Goal: Task Accomplishment & Management: Complete application form

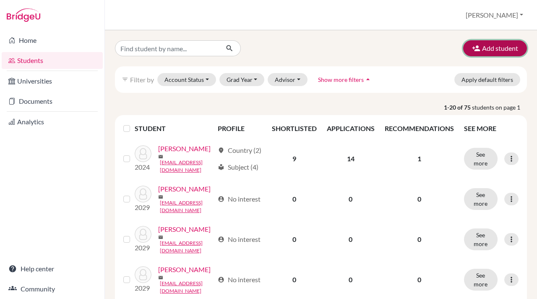
click at [474, 46] on icon "button" at bounding box center [476, 48] width 8 height 8
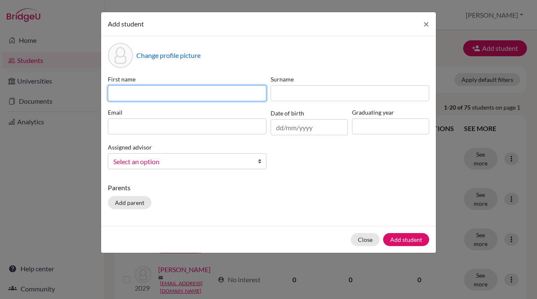
click at [121, 95] on input at bounding box center [187, 93] width 159 height 16
type input "Azaan"
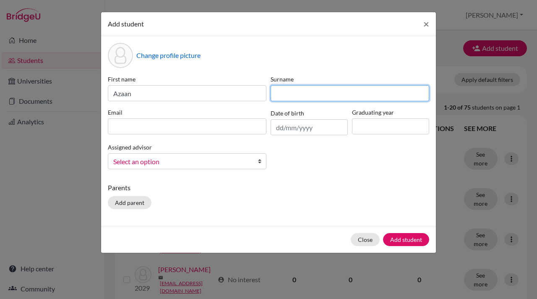
click at [281, 93] on input at bounding box center [350, 93] width 159 height 16
type input "Ladak"
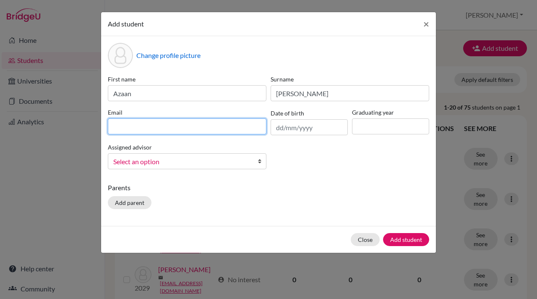
click at [119, 129] on input at bounding box center [187, 126] width 159 height 16
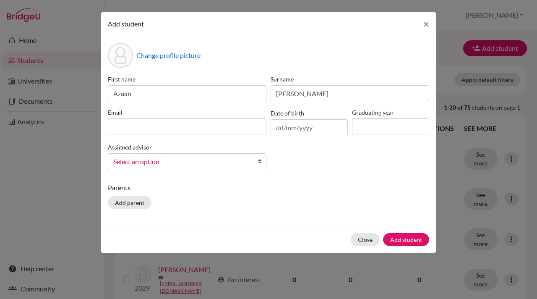
click at [79, 38] on div "Add student × Change profile picture First name Azaan Surname Ladak Email Date …" at bounding box center [268, 149] width 537 height 299
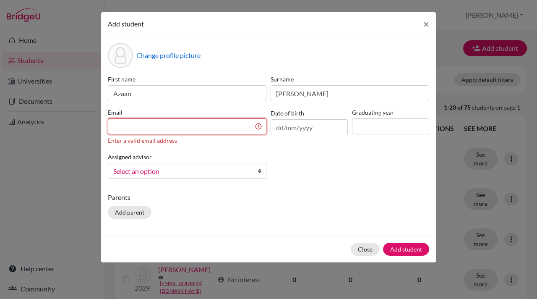
click at [112, 125] on input at bounding box center [187, 126] width 159 height 16
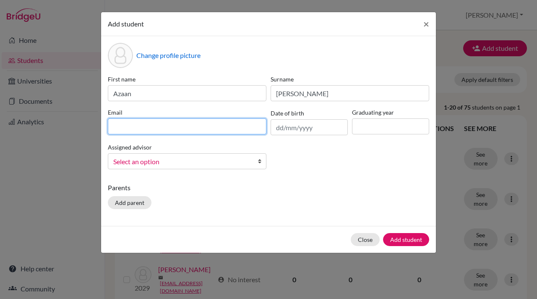
paste input "azaanl.student@mlsi.in"
click at [114, 127] on input "azaanl.student@mlsi.in" at bounding box center [187, 126] width 159 height 16
type input "azaanl.student@mlsi.in"
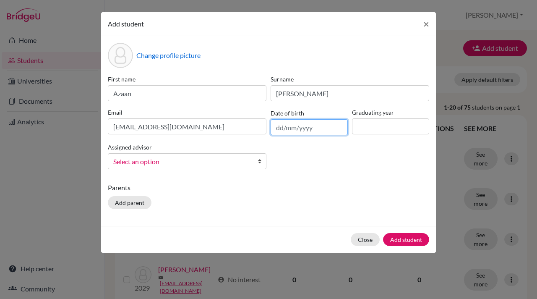
click at [279, 128] on input "text" at bounding box center [309, 127] width 77 height 16
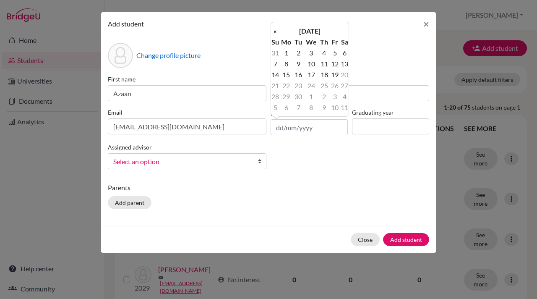
click at [278, 187] on p "Parents" at bounding box center [268, 187] width 321 height 10
click at [278, 128] on input "text" at bounding box center [309, 127] width 77 height 16
click at [276, 33] on th "«" at bounding box center [275, 31] width 8 height 11
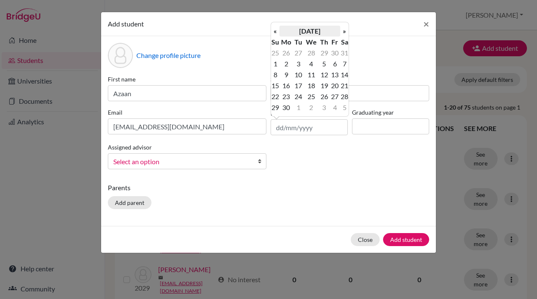
click at [322, 29] on th "June 2025" at bounding box center [309, 31] width 61 height 11
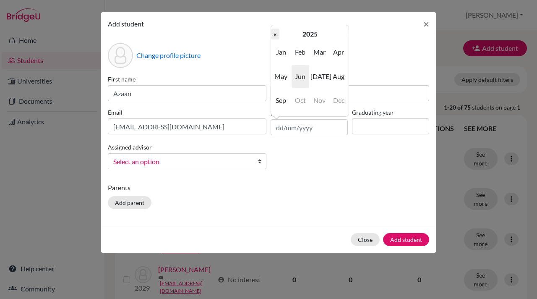
click at [275, 34] on th "«" at bounding box center [275, 34] width 8 height 11
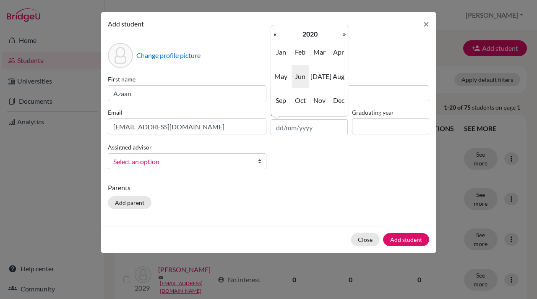
click at [275, 34] on th "«" at bounding box center [275, 34] width 8 height 11
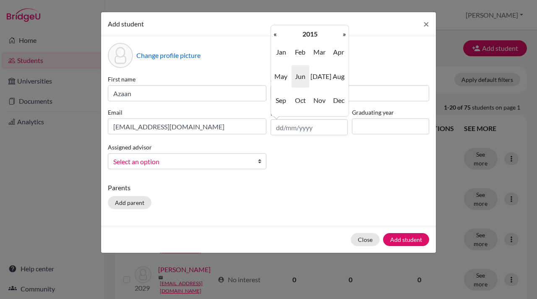
click at [275, 34] on th "«" at bounding box center [275, 34] width 8 height 11
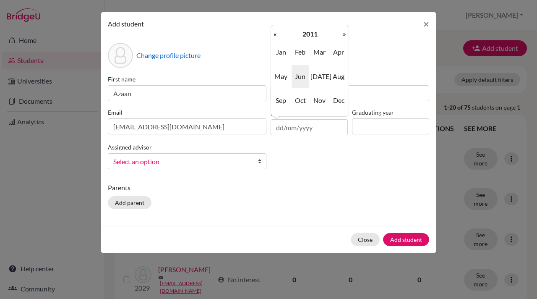
click at [275, 34] on th "«" at bounding box center [275, 34] width 8 height 11
click at [346, 34] on th "»" at bounding box center [344, 34] width 8 height 11
click at [302, 52] on span "Feb" at bounding box center [301, 52] width 18 height 23
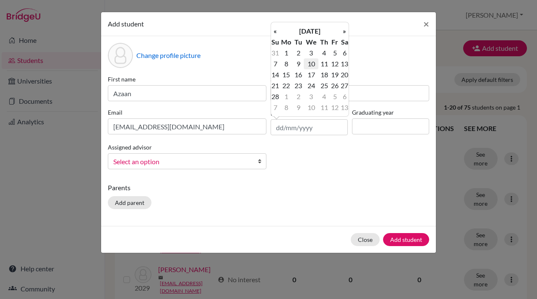
click at [312, 64] on td "10" at bounding box center [311, 63] width 15 height 11
type input "10/02/2010"
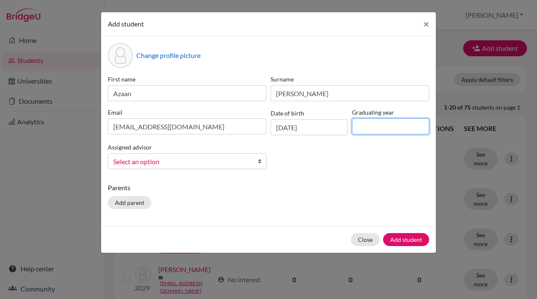
click at [371, 126] on input at bounding box center [390, 126] width 77 height 16
type input "2028"
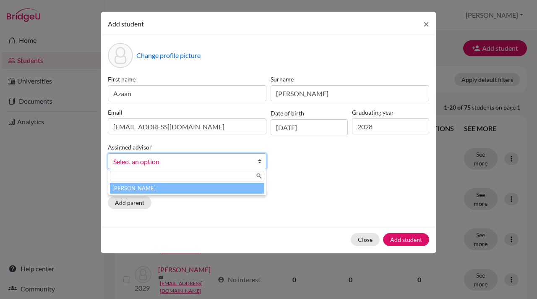
click at [260, 162] on b at bounding box center [262, 161] width 8 height 15
click at [202, 188] on li "Bhatt, Vivek" at bounding box center [187, 188] width 154 height 10
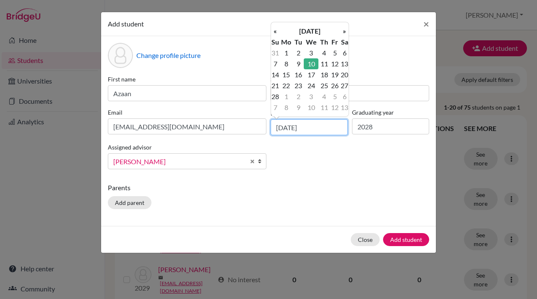
click at [317, 125] on input "10/02/2010" at bounding box center [309, 127] width 77 height 16
paste input "05/09/2010"
type input "0"
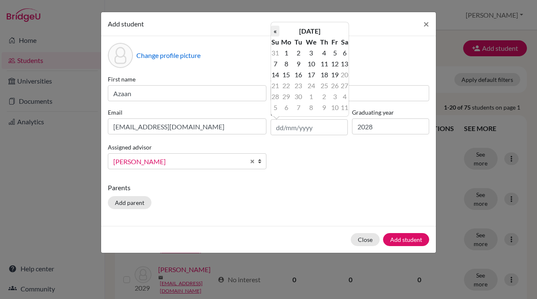
click at [275, 30] on th "«" at bounding box center [275, 31] width 8 height 11
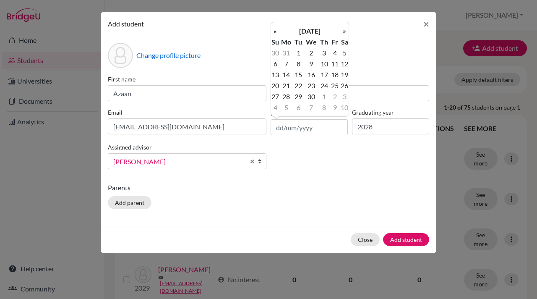
click at [275, 30] on th "«" at bounding box center [275, 31] width 8 height 11
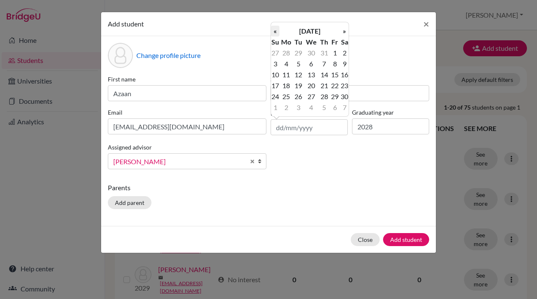
click at [274, 27] on th "«" at bounding box center [275, 31] width 8 height 11
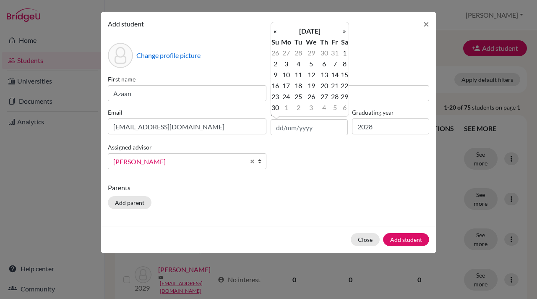
click at [274, 27] on th "«" at bounding box center [275, 31] width 8 height 11
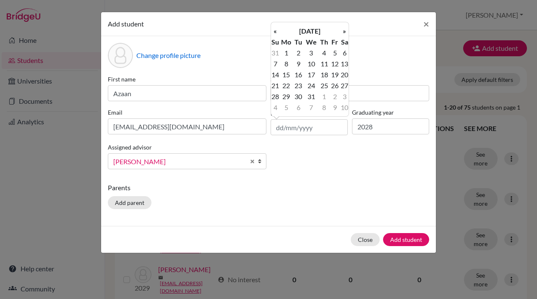
click at [274, 27] on th "«" at bounding box center [275, 31] width 8 height 11
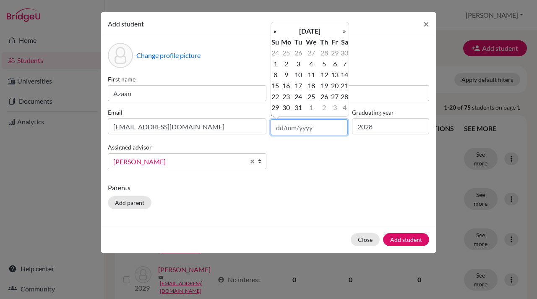
click at [274, 27] on th "«" at bounding box center [275, 31] width 8 height 11
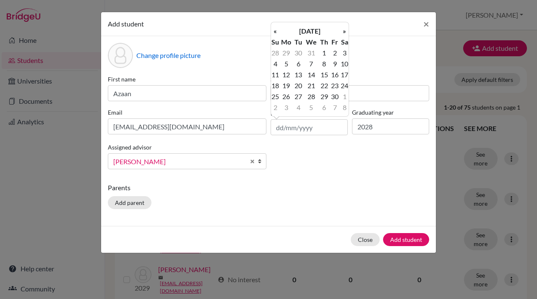
click at [274, 27] on th "«" at bounding box center [275, 31] width 8 height 11
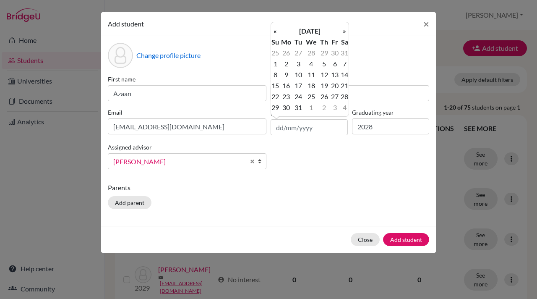
click at [274, 27] on th "«" at bounding box center [275, 31] width 8 height 11
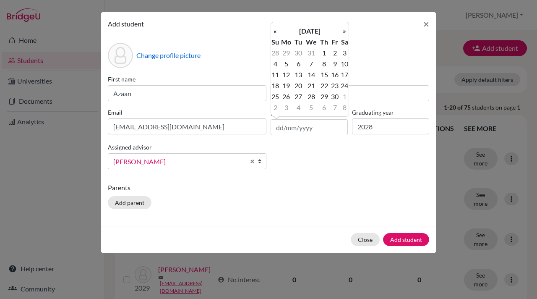
click at [274, 27] on th "«" at bounding box center [275, 31] width 8 height 11
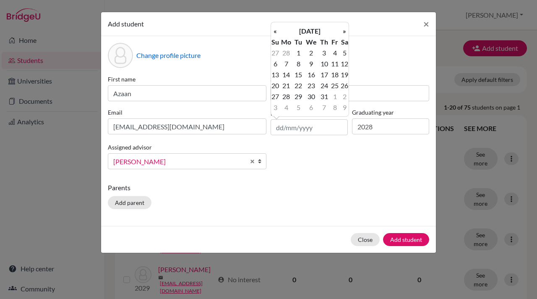
click at [274, 27] on th "«" at bounding box center [275, 31] width 8 height 11
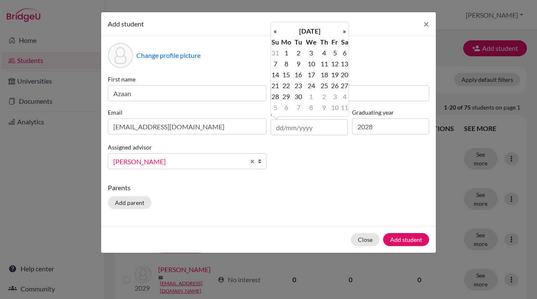
click at [274, 27] on th "«" at bounding box center [275, 31] width 8 height 11
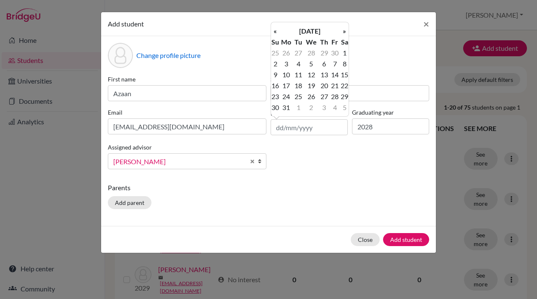
click at [274, 27] on th "«" at bounding box center [275, 31] width 8 height 11
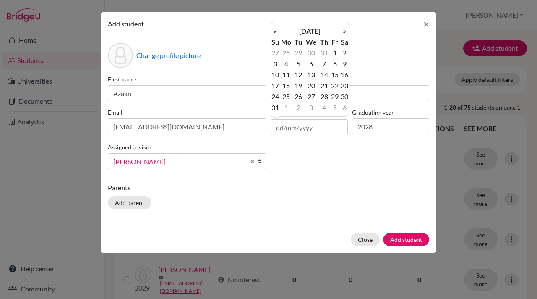
click at [274, 27] on th "«" at bounding box center [275, 31] width 8 height 11
click at [343, 30] on th "»" at bounding box center [344, 31] width 8 height 11
click at [330, 30] on th "November 2020" at bounding box center [309, 31] width 61 height 11
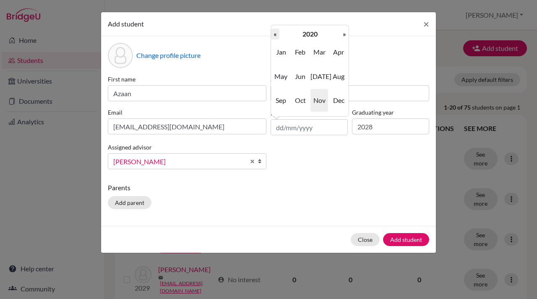
click at [276, 36] on th "«" at bounding box center [275, 34] width 8 height 11
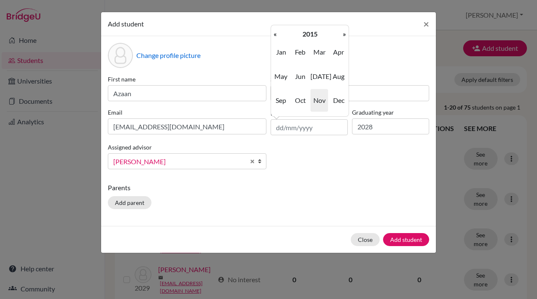
click at [276, 36] on th "«" at bounding box center [275, 34] width 8 height 11
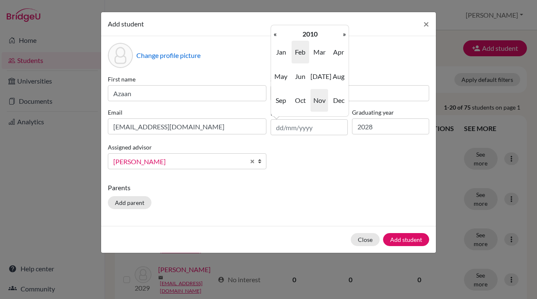
click at [300, 52] on span "Feb" at bounding box center [301, 52] width 18 height 23
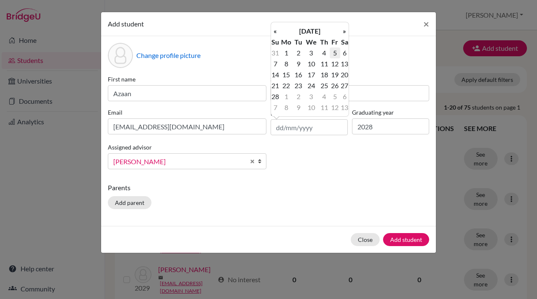
click at [336, 53] on td "5" at bounding box center [335, 52] width 10 height 11
type input "05/02/2010"
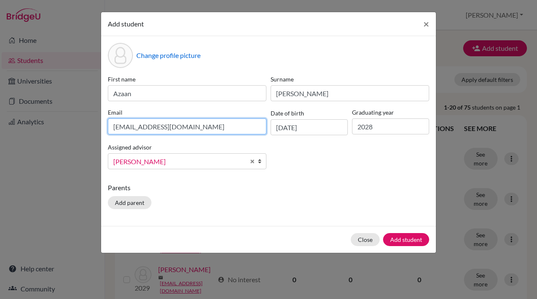
click at [113, 127] on input "azaanl.student@mlsi.in" at bounding box center [187, 126] width 159 height 16
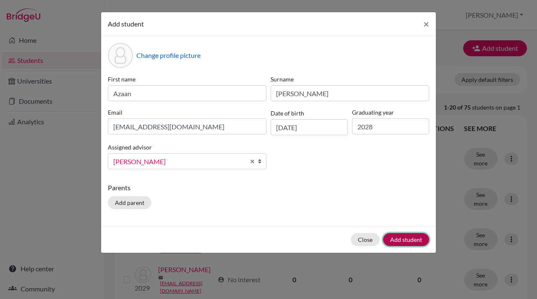
click at [409, 242] on button "Add student" at bounding box center [406, 239] width 46 height 13
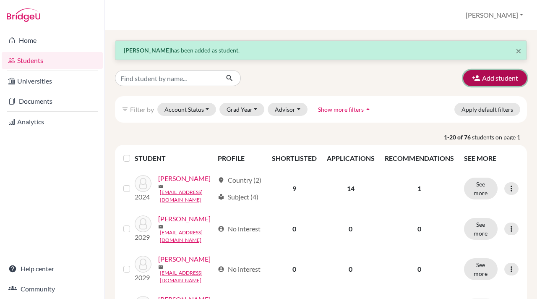
click at [477, 76] on icon "button" at bounding box center [476, 78] width 8 height 8
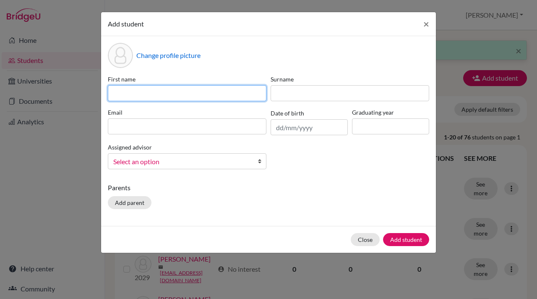
click at [117, 94] on input at bounding box center [187, 93] width 159 height 16
type input "Mishti"
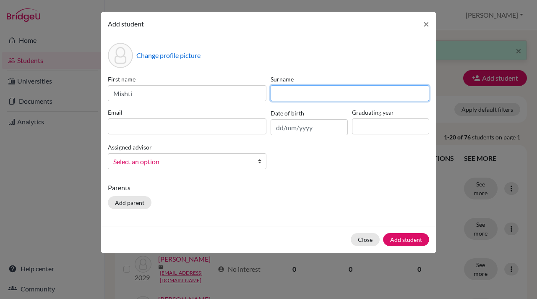
click at [278, 91] on input at bounding box center [350, 93] width 159 height 16
type input "Jaisingh"
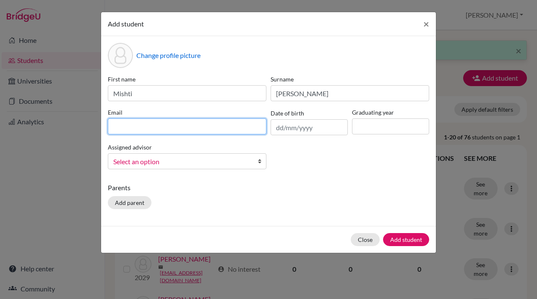
click at [125, 126] on input at bounding box center [187, 126] width 159 height 16
paste input "mishtij.student@mlsi.in"
type input "mishtij.student@mlsi.in"
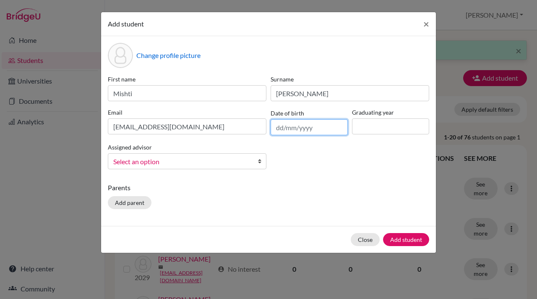
click at [302, 127] on input "text" at bounding box center [309, 127] width 77 height 16
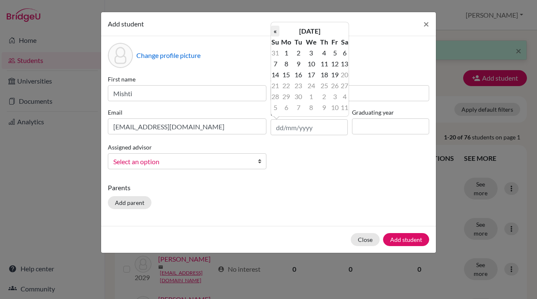
click at [277, 31] on th "«" at bounding box center [275, 31] width 8 height 11
click at [324, 29] on th "August 2025" at bounding box center [309, 31] width 61 height 11
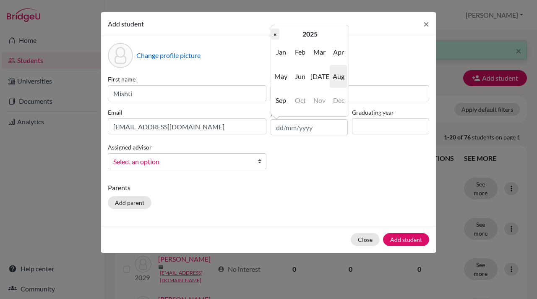
click at [276, 34] on th "«" at bounding box center [275, 34] width 8 height 11
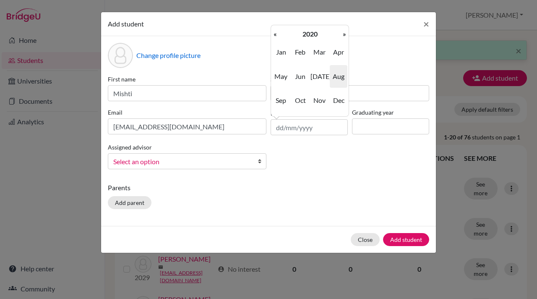
click at [276, 34] on th "«" at bounding box center [275, 34] width 8 height 11
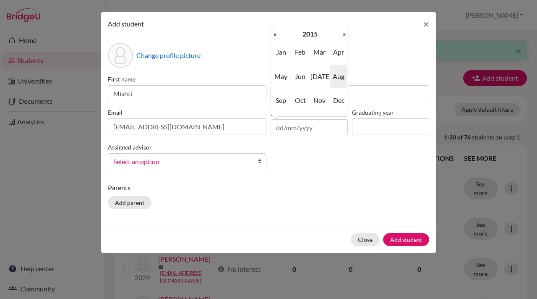
click at [276, 34] on th "«" at bounding box center [275, 34] width 8 height 11
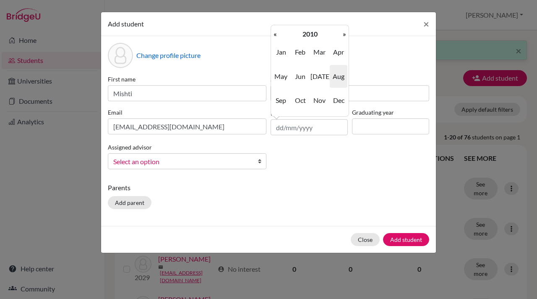
click at [276, 34] on th "«" at bounding box center [275, 34] width 8 height 11
click at [344, 35] on th "»" at bounding box center [344, 34] width 8 height 11
click at [318, 78] on span "Jul" at bounding box center [319, 76] width 18 height 23
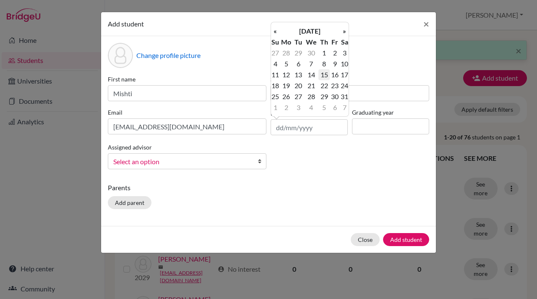
click at [324, 75] on td "15" at bounding box center [323, 74] width 11 height 11
type input "15/07/2010"
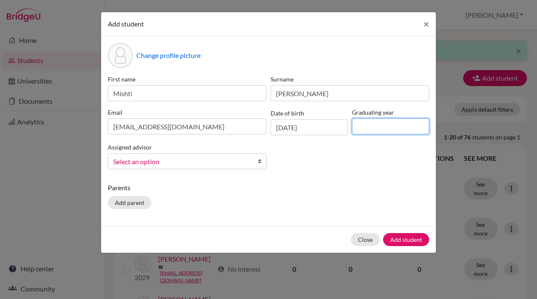
click at [361, 126] on input at bounding box center [390, 126] width 77 height 16
type input "2028"
click at [260, 162] on b at bounding box center [262, 161] width 8 height 15
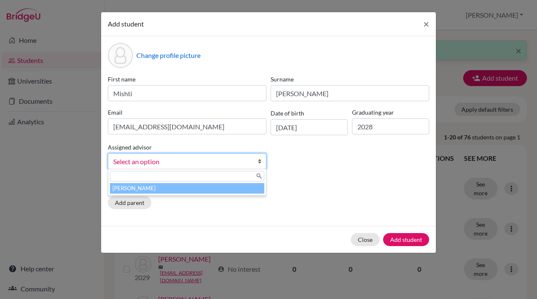
click at [213, 192] on li "Bhatt, Vivek" at bounding box center [187, 188] width 154 height 10
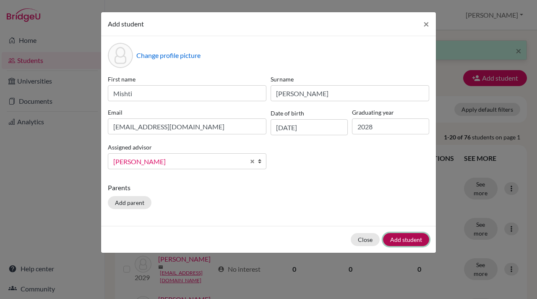
click at [407, 240] on button "Add student" at bounding box center [406, 239] width 46 height 13
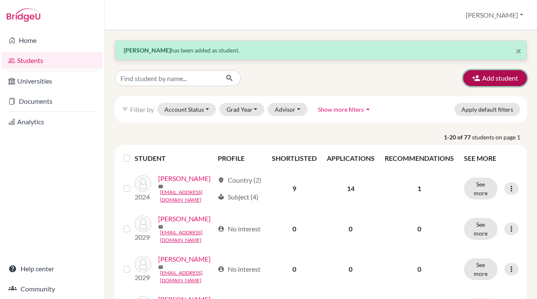
click at [474, 76] on icon "button" at bounding box center [476, 78] width 8 height 8
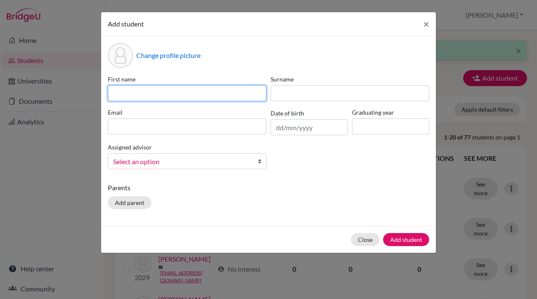
click at [138, 90] on input at bounding box center [187, 93] width 159 height 16
type input "Mrutu"
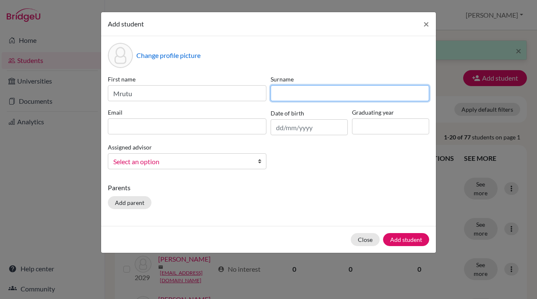
click at [281, 94] on input at bounding box center [350, 93] width 159 height 16
type input "Madan"
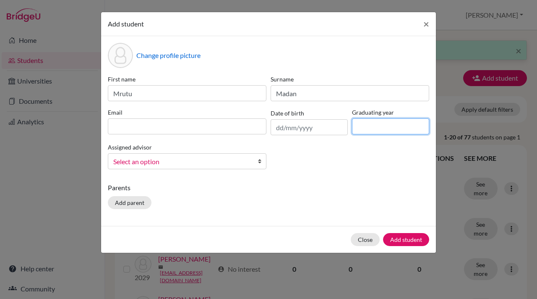
click at [364, 124] on input at bounding box center [390, 126] width 77 height 16
type input "2028"
click at [261, 161] on b at bounding box center [262, 161] width 8 height 15
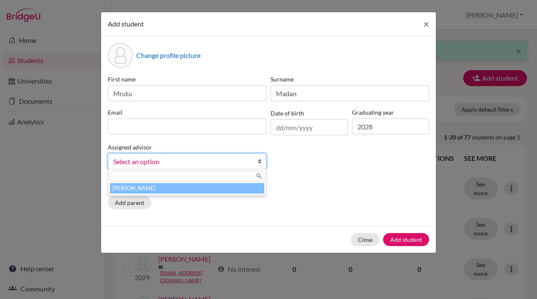
click at [218, 192] on li "Bhatt, Vivek" at bounding box center [187, 188] width 154 height 10
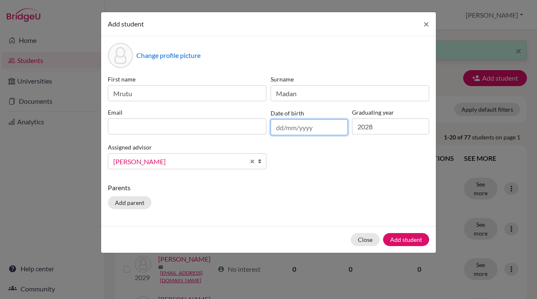
click at [318, 126] on input "text" at bounding box center [309, 127] width 77 height 16
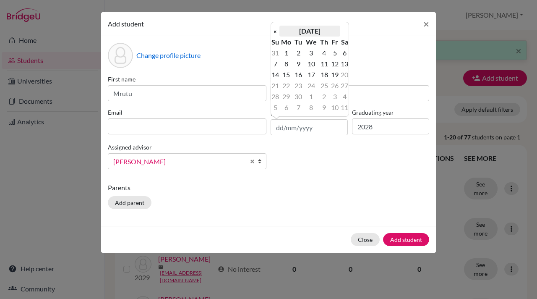
click at [295, 33] on th "September 2025" at bounding box center [309, 31] width 61 height 11
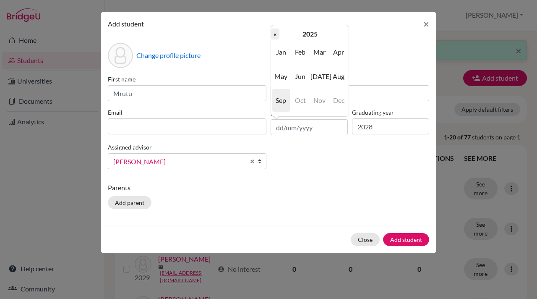
click at [274, 34] on th "«" at bounding box center [275, 34] width 8 height 11
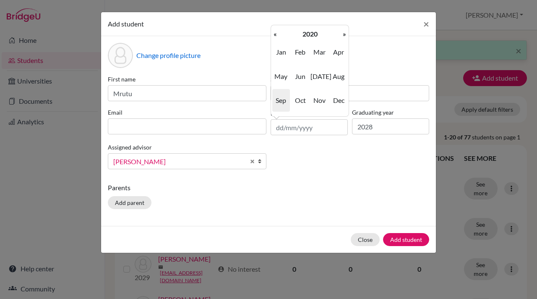
click at [274, 34] on th "«" at bounding box center [275, 34] width 8 height 11
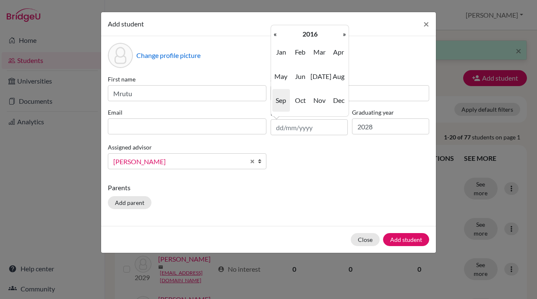
click at [274, 34] on th "«" at bounding box center [275, 34] width 8 height 11
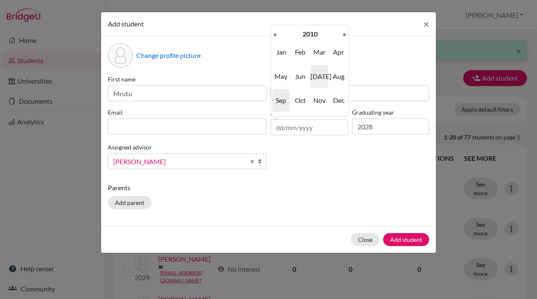
click at [322, 76] on span "Jul" at bounding box center [319, 76] width 18 height 23
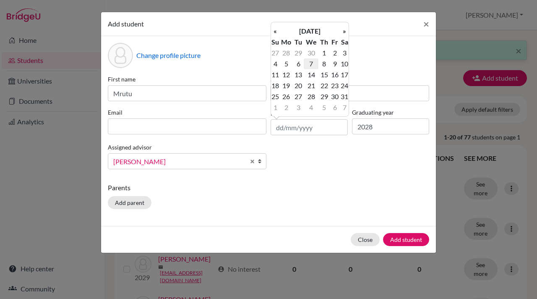
click at [313, 63] on td "7" at bounding box center [311, 63] width 15 height 11
type input "07/07/2010"
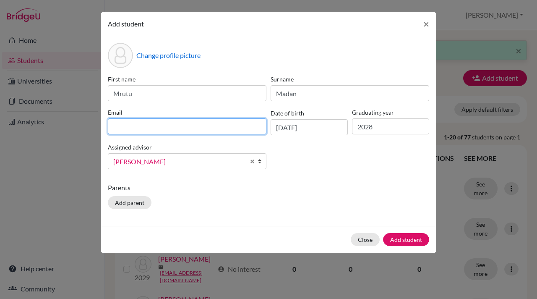
click at [122, 124] on input at bounding box center [187, 126] width 159 height 16
paste input "mrutum.student@mlsi.in"
type input "mrutum.student@mlsi.in"
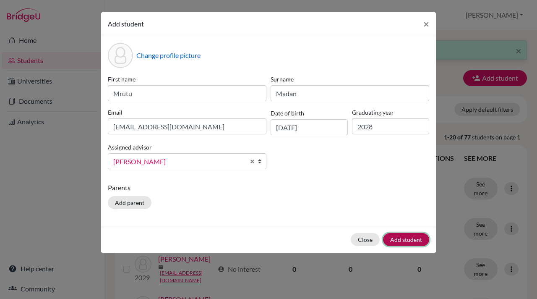
click at [405, 241] on button "Add student" at bounding box center [406, 239] width 46 height 13
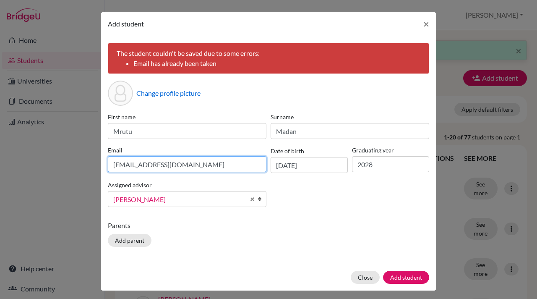
click at [114, 164] on input "mrutum.student@mlsi.in" at bounding box center [187, 164] width 159 height 16
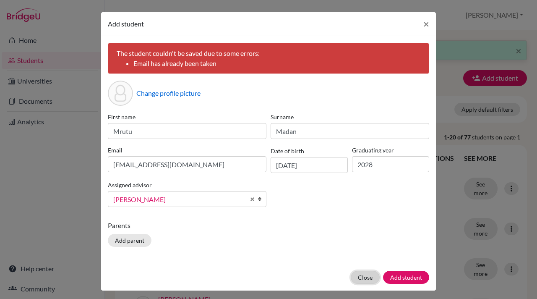
click at [364, 279] on button "Close" at bounding box center [365, 277] width 29 height 13
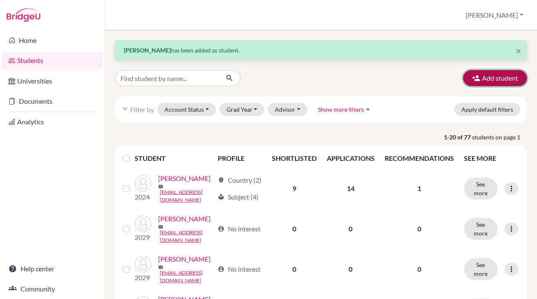
click at [474, 76] on icon "button" at bounding box center [476, 78] width 8 height 8
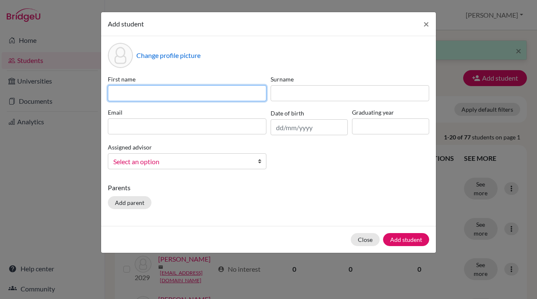
click at [112, 95] on input at bounding box center [187, 93] width 159 height 16
type input "Rishi"
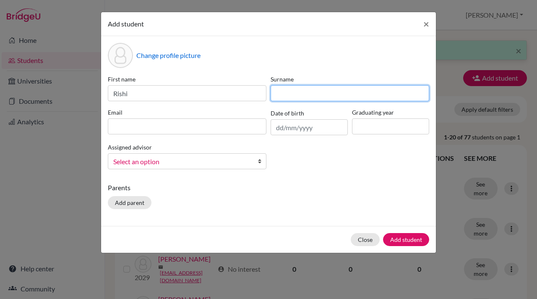
click at [276, 91] on input at bounding box center [350, 93] width 159 height 16
type input "Jamnis"
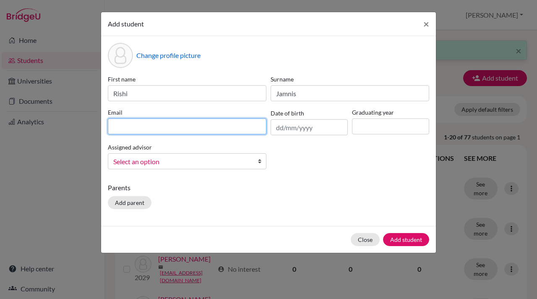
click at [122, 125] on input at bounding box center [187, 126] width 159 height 16
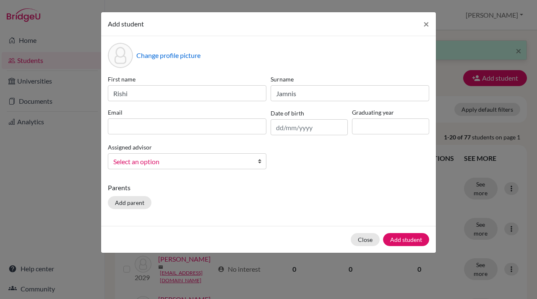
click at [258, 161] on div "Assigned advisor Bhatt, Vivek Select an option" at bounding box center [187, 155] width 163 height 27
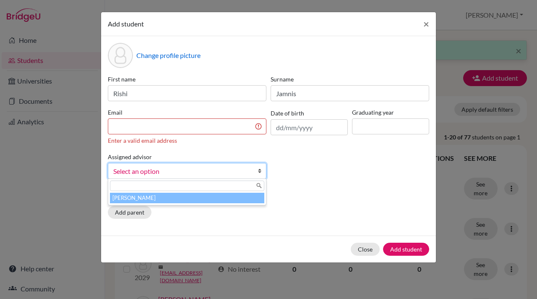
click at [261, 173] on b at bounding box center [262, 170] width 8 height 15
click at [222, 201] on li "Bhatt, Vivek" at bounding box center [187, 198] width 154 height 10
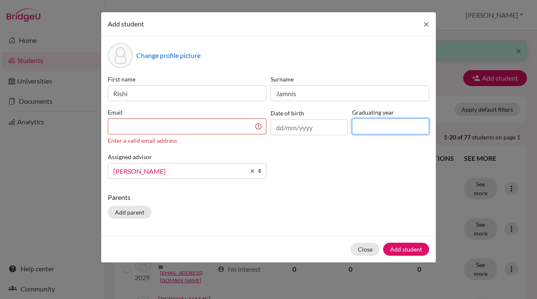
click at [384, 125] on input at bounding box center [390, 126] width 77 height 16
type input "2028"
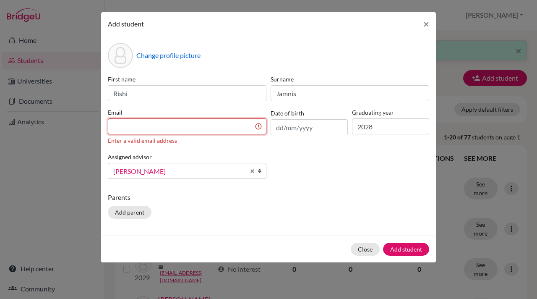
click at [112, 127] on input at bounding box center [187, 126] width 159 height 16
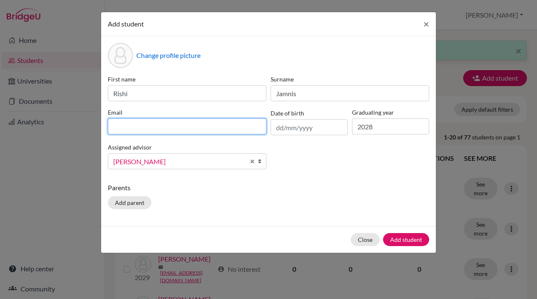
paste input "rishij.student@mlsi.in"
type input "rishij.student@mlsi.in"
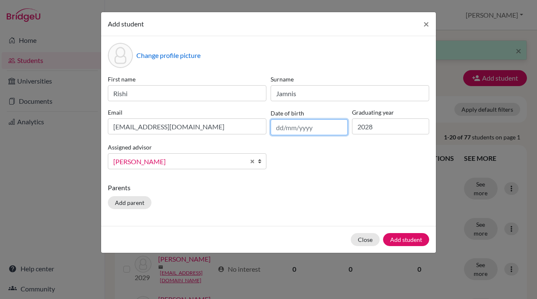
click at [292, 128] on input "text" at bounding box center [309, 127] width 77 height 16
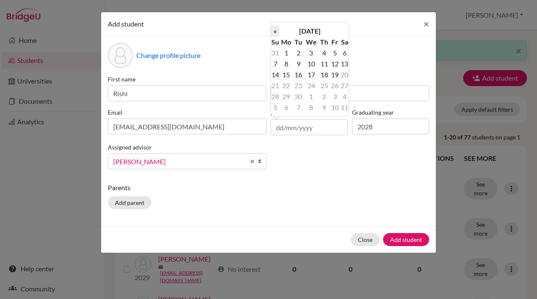
click at [276, 30] on th "«" at bounding box center [275, 31] width 8 height 11
click at [304, 27] on th "August 2025" at bounding box center [309, 31] width 61 height 11
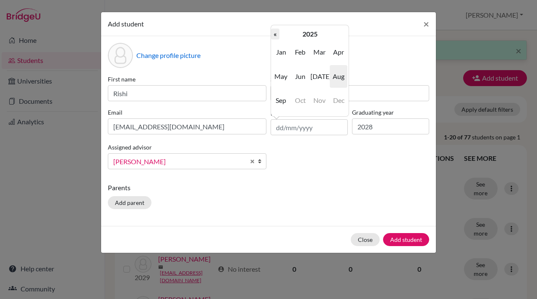
click at [277, 33] on th "«" at bounding box center [275, 34] width 8 height 11
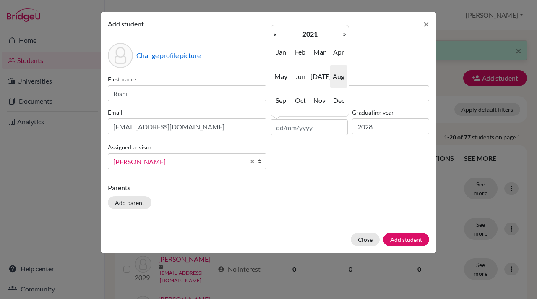
click at [277, 33] on th "«" at bounding box center [275, 34] width 8 height 11
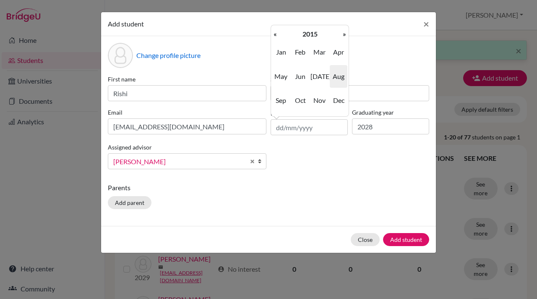
click at [277, 33] on th "«" at bounding box center [275, 34] width 8 height 11
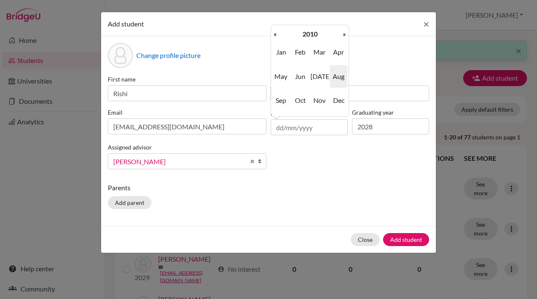
click at [277, 33] on th "«" at bounding box center [275, 34] width 8 height 11
click at [345, 34] on th "»" at bounding box center [344, 34] width 8 height 11
click at [321, 77] on span "Jul" at bounding box center [319, 76] width 18 height 23
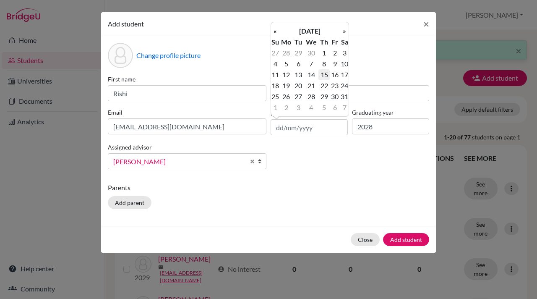
click at [324, 75] on td "15" at bounding box center [323, 74] width 11 height 11
type input "15/07/2010"
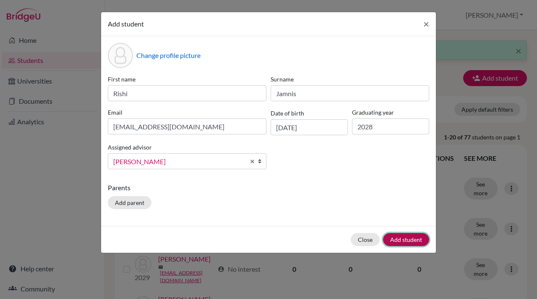
click at [413, 237] on button "Add student" at bounding box center [406, 239] width 46 height 13
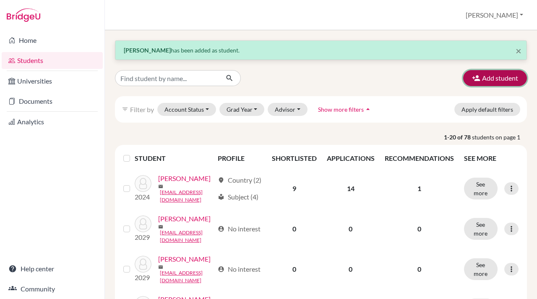
click at [477, 78] on icon "button" at bounding box center [476, 78] width 8 height 8
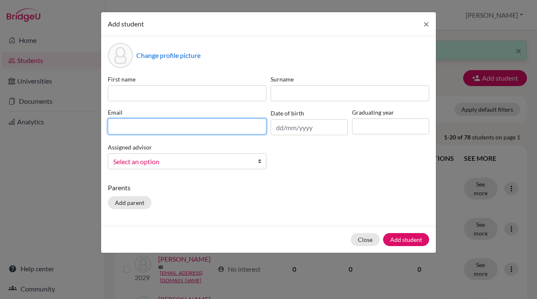
click at [111, 127] on input at bounding box center [187, 126] width 159 height 16
paste input "vatsalb.student@mlsi.in"
type input "vatsalb.student@mlsi.in"
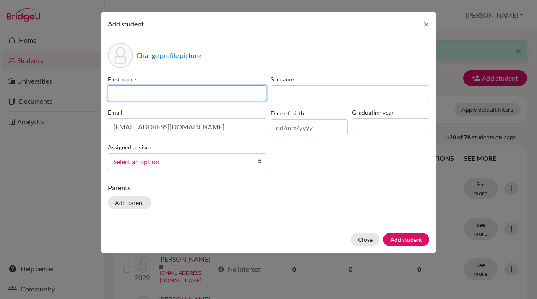
click at [116, 90] on input at bounding box center [187, 93] width 159 height 16
type input "Vatsal"
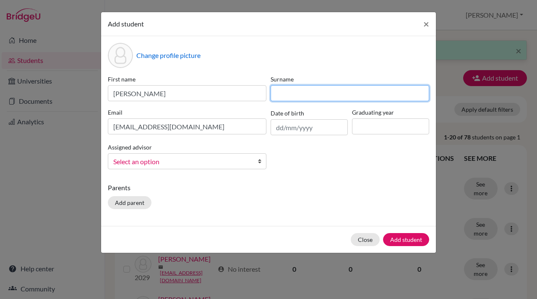
click at [286, 92] on input at bounding box center [350, 93] width 159 height 16
type input "Baid"
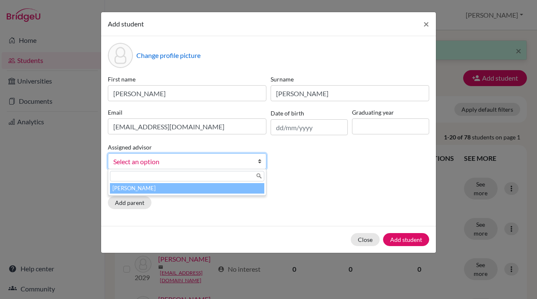
click at [260, 162] on b at bounding box center [262, 161] width 8 height 15
click at [202, 188] on li "Bhatt, Vivek" at bounding box center [187, 188] width 154 height 10
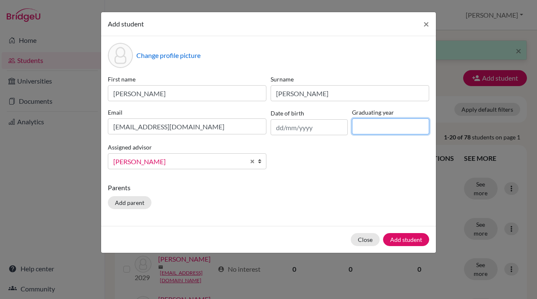
click at [366, 128] on input at bounding box center [390, 126] width 77 height 16
type input "2028"
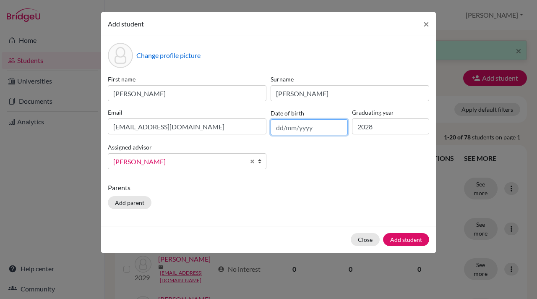
click at [288, 132] on input "text" at bounding box center [309, 127] width 77 height 16
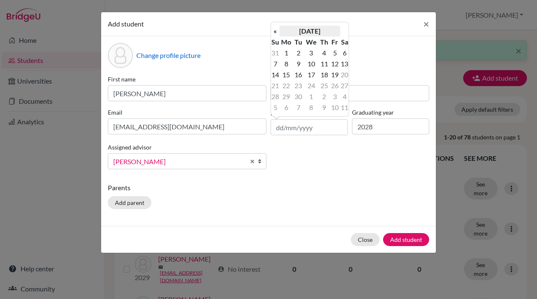
click at [313, 30] on th "September 2025" at bounding box center [309, 31] width 61 height 11
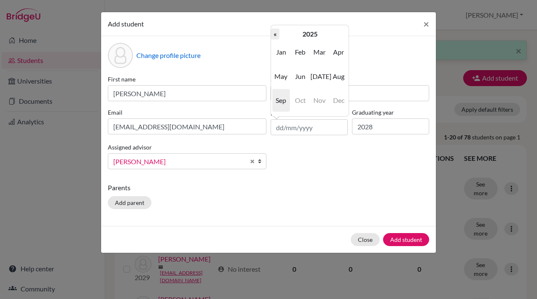
click at [276, 33] on th "«" at bounding box center [275, 34] width 8 height 11
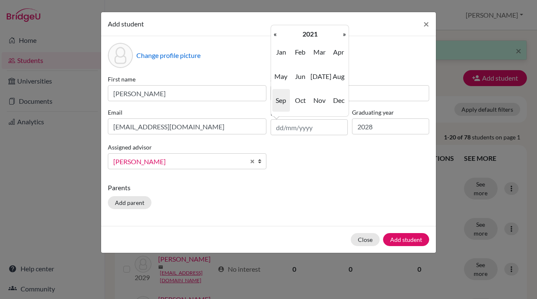
click at [276, 33] on th "«" at bounding box center [275, 34] width 8 height 11
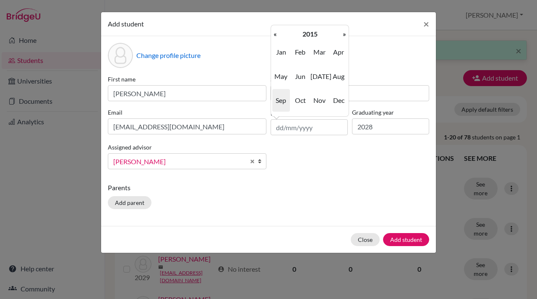
click at [276, 33] on th "«" at bounding box center [275, 34] width 8 height 11
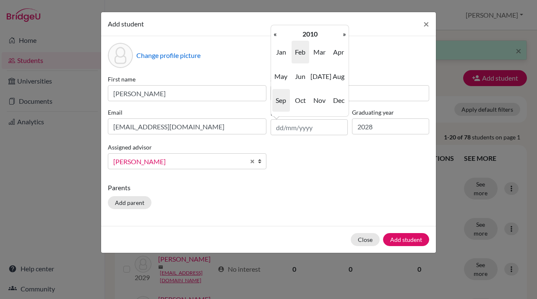
click at [303, 54] on span "Feb" at bounding box center [301, 52] width 18 height 23
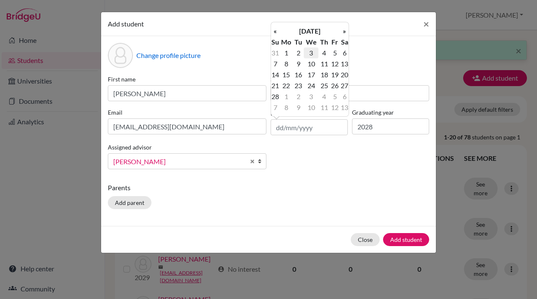
click at [313, 52] on td "3" at bounding box center [311, 52] width 15 height 11
type input "03/02/2010"
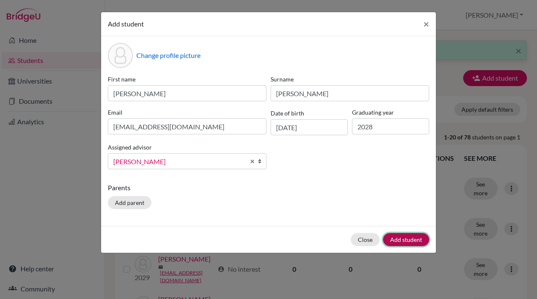
click at [407, 242] on button "Add student" at bounding box center [406, 239] width 46 height 13
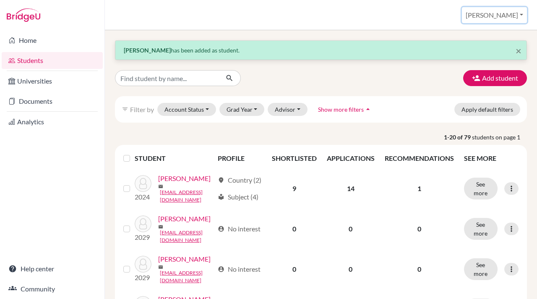
click at [522, 13] on button "Vivek" at bounding box center [494, 15] width 65 height 16
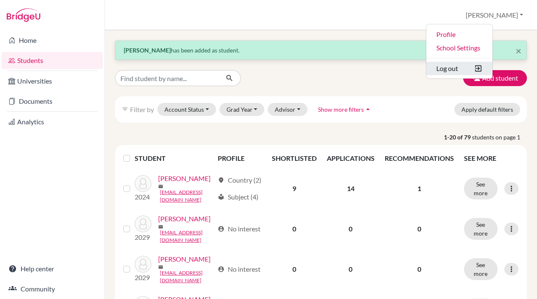
click at [488, 70] on button "Log out" at bounding box center [459, 68] width 66 height 13
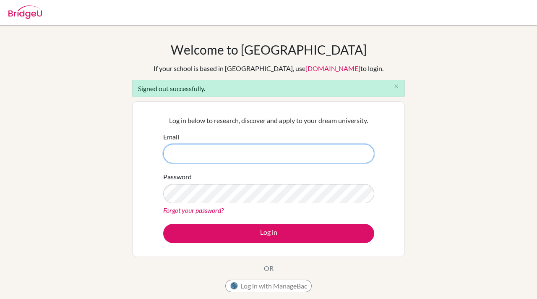
type input "unicounsellor@mlsi.in"
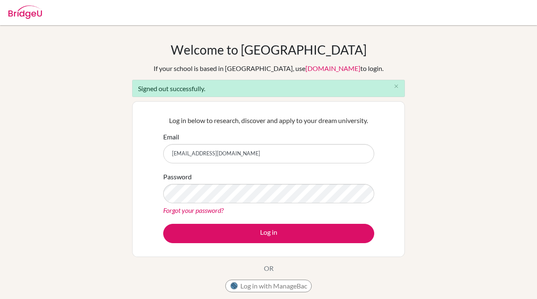
click at [376, 209] on div "Log in below to research, discover and apply to your dream university. Email un…" at bounding box center [269, 179] width 222 height 138
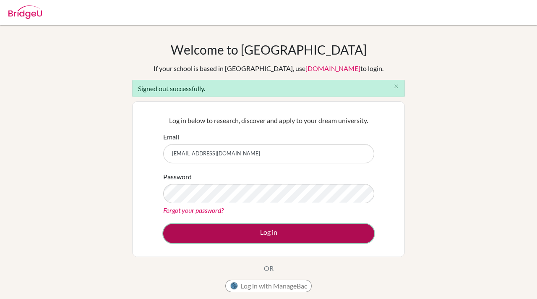
click at [276, 233] on button "Log in" at bounding box center [268, 233] width 211 height 19
